Goal: Find specific page/section: Find specific page/section

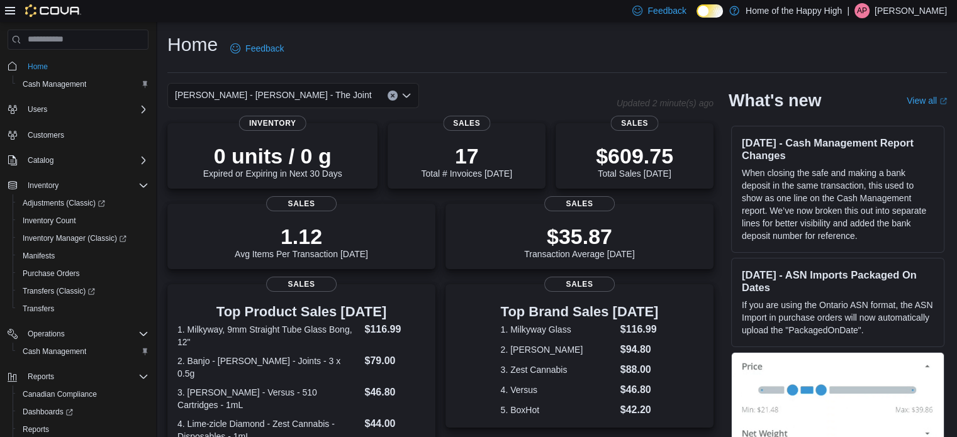
click at [311, 97] on div "[PERSON_NAME] - [PERSON_NAME] - The Joint" at bounding box center [293, 95] width 252 height 25
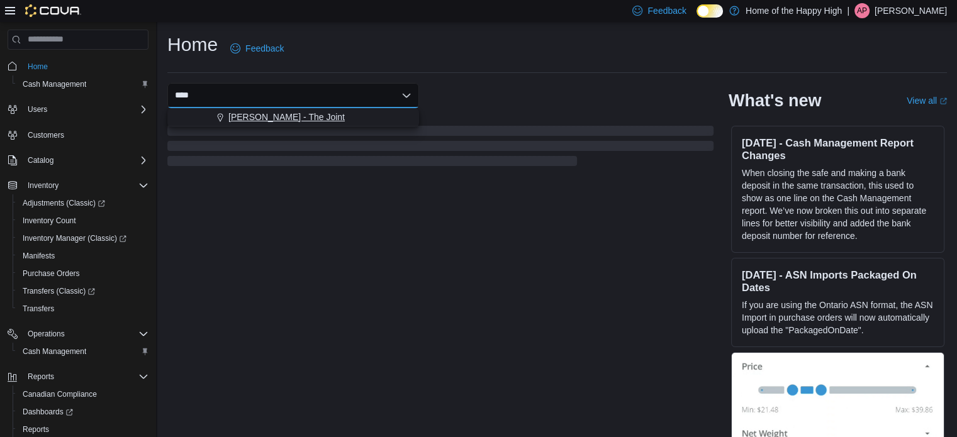
type input "****"
click at [305, 115] on span "[PERSON_NAME] - The Joint" at bounding box center [286, 117] width 116 height 13
